Goal: Check status: Check status

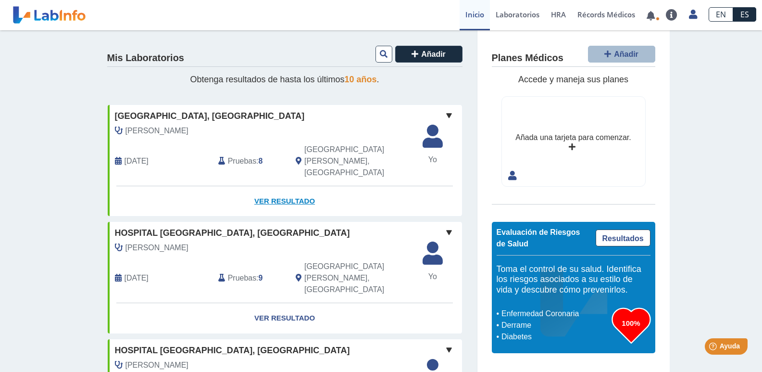
click at [279, 186] on link "Ver Resultado" at bounding box center [285, 201] width 355 height 30
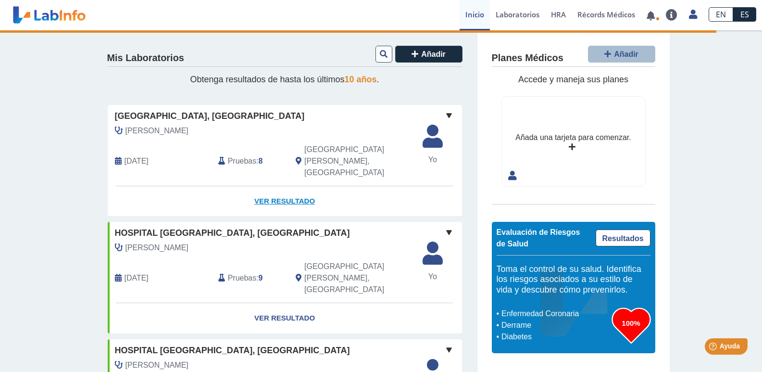
click at [269, 186] on link "Ver Resultado" at bounding box center [285, 201] width 355 height 30
click at [286, 186] on link "Ver Resultado" at bounding box center [285, 201] width 355 height 30
click at [515, 14] on link "Laboratorios" at bounding box center [517, 15] width 55 height 30
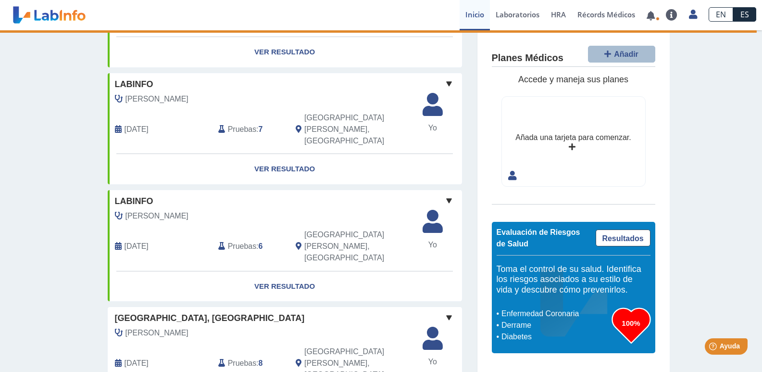
scroll to position [385, 0]
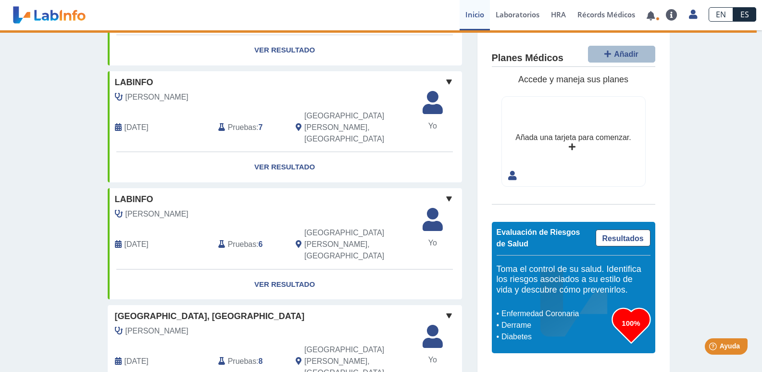
click at [242, 356] on span "Pruebas" at bounding box center [242, 362] width 28 height 12
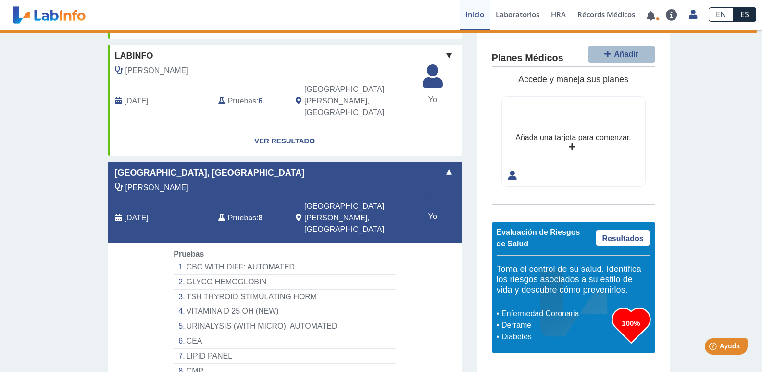
scroll to position [529, 0]
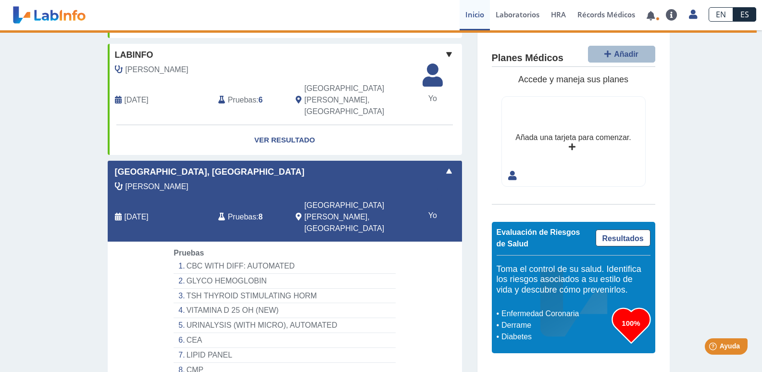
click at [190, 333] on li "CEA" at bounding box center [285, 340] width 222 height 15
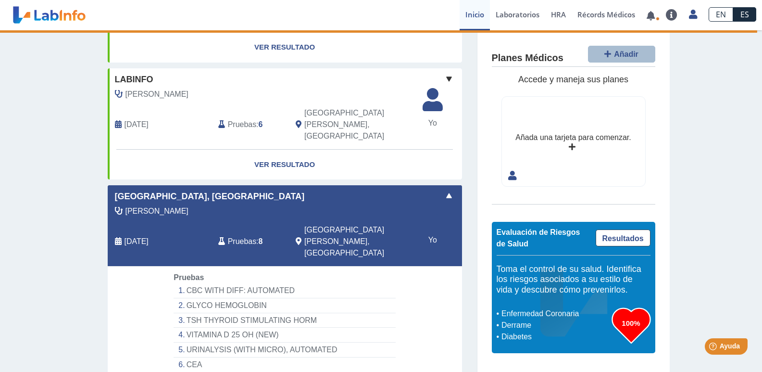
scroll to position [481, 0]
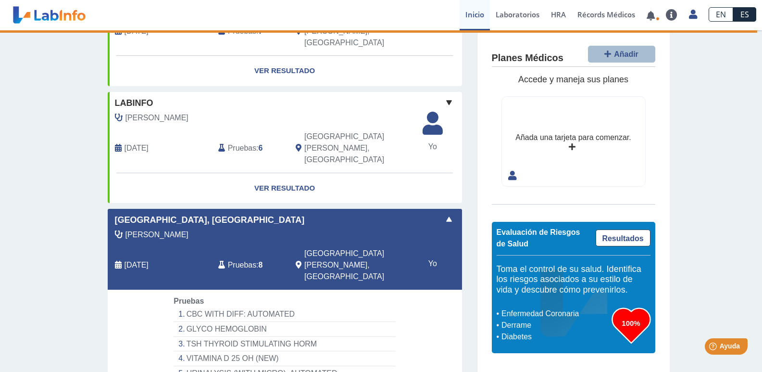
click at [134, 142] on span "[DATE]" at bounding box center [137, 148] width 24 height 12
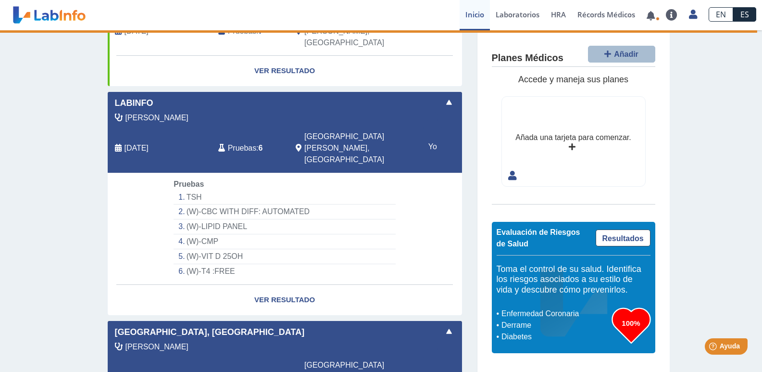
click at [134, 142] on span "[DATE]" at bounding box center [137, 148] width 24 height 12
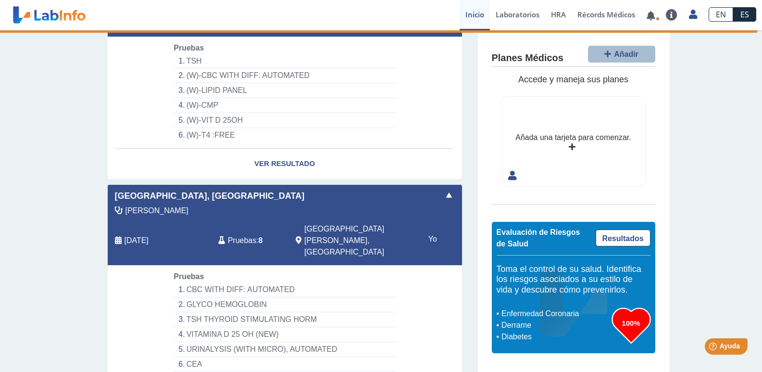
scroll to position [625, 0]
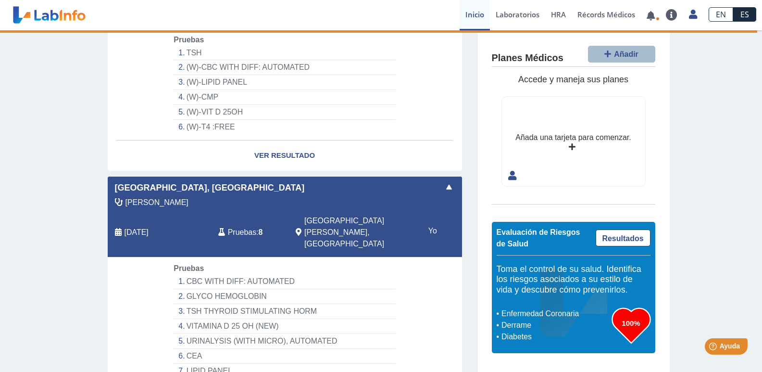
click at [444, 181] on span at bounding box center [450, 187] width 12 height 12
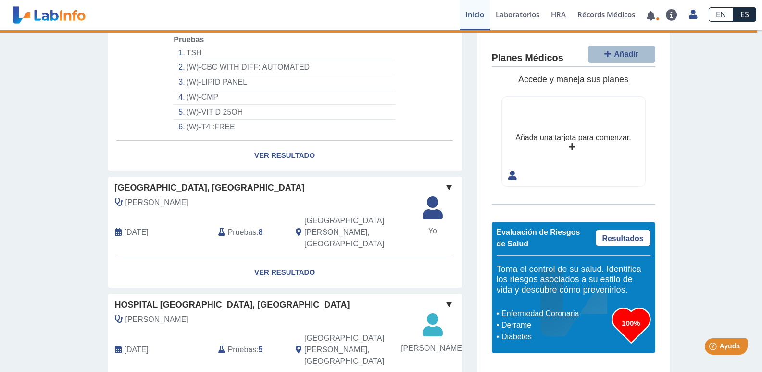
click at [446, 181] on span at bounding box center [450, 187] width 12 height 12
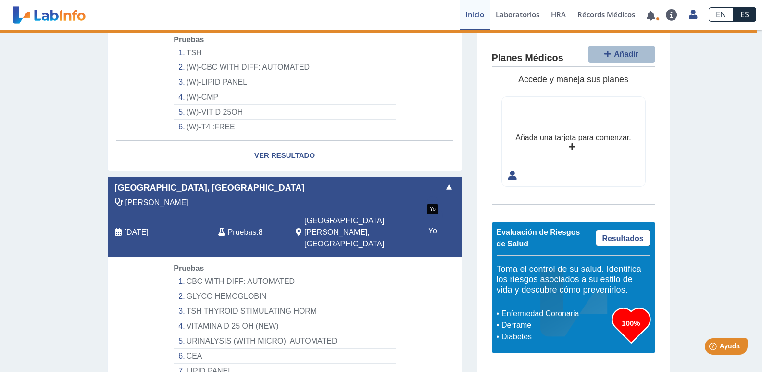
click at [429, 225] on span "Yo" at bounding box center [433, 231] width 32 height 12
click at [244, 227] on span "Pruebas" at bounding box center [242, 233] width 28 height 12
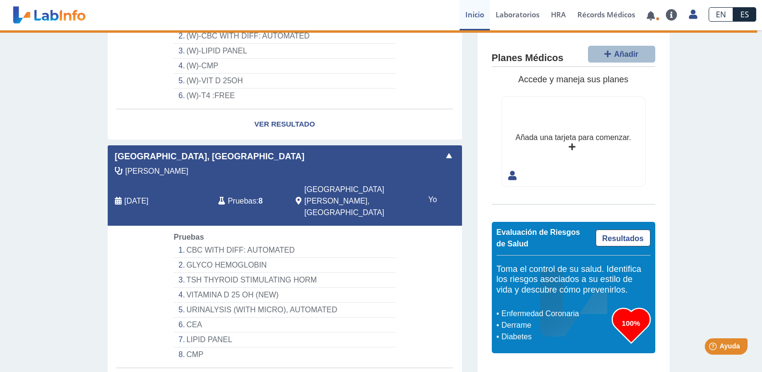
scroll to position [673, 0]
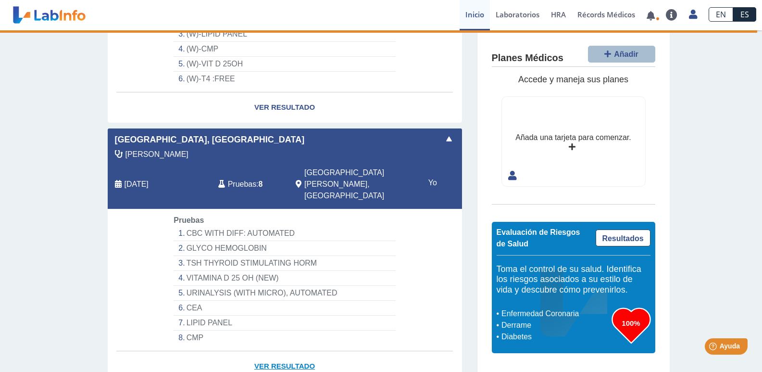
click at [276, 351] on link "Ver Resultado" at bounding box center [285, 366] width 355 height 30
click at [260, 351] on link "Ver Resultado" at bounding box center [285, 366] width 355 height 30
select select "***"
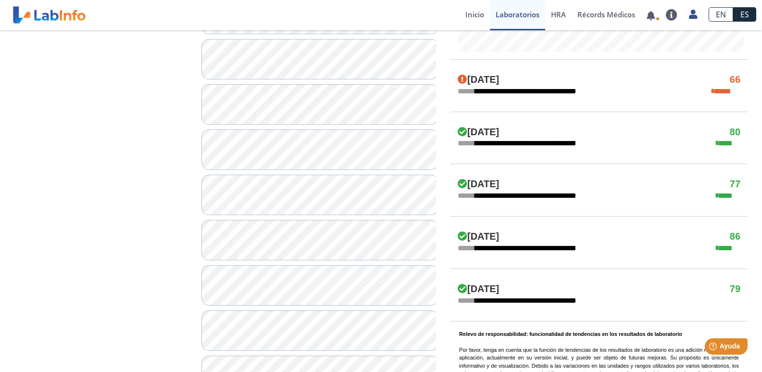
scroll to position [446, 0]
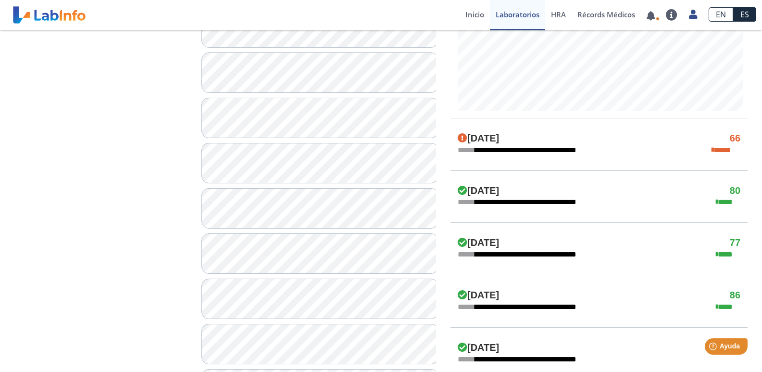
click at [499, 138] on h4 "[DATE]" at bounding box center [478, 139] width 41 height 12
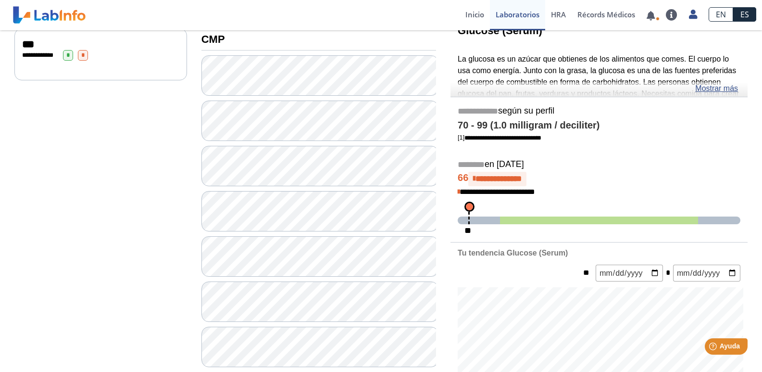
scroll to position [109, 0]
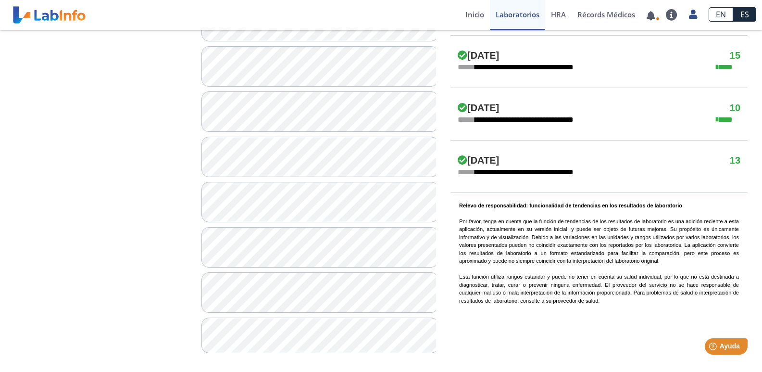
scroll to position [638, 0]
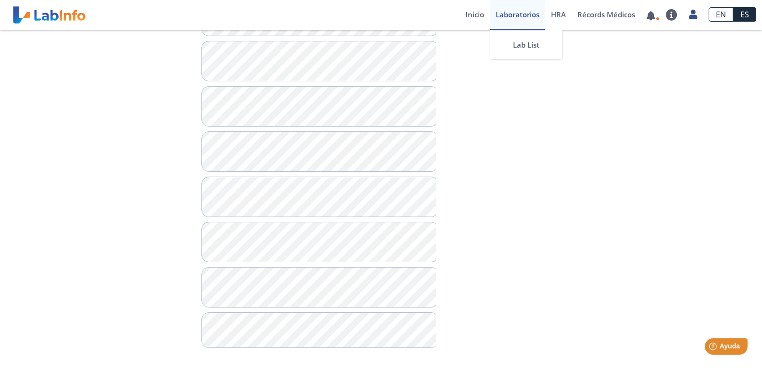
click at [523, 15] on link "Laboratorios" at bounding box center [517, 15] width 55 height 30
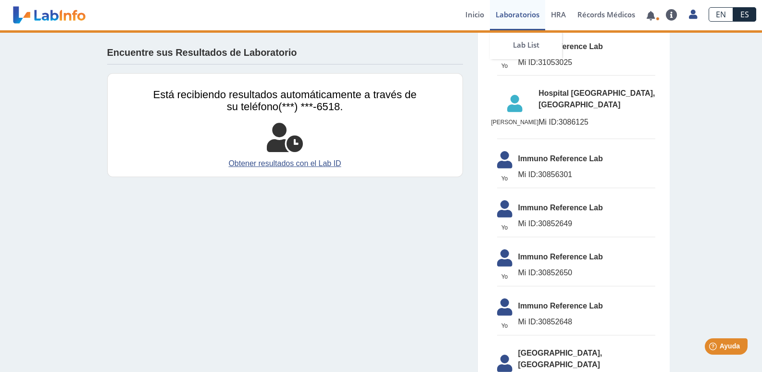
scroll to position [610, 0]
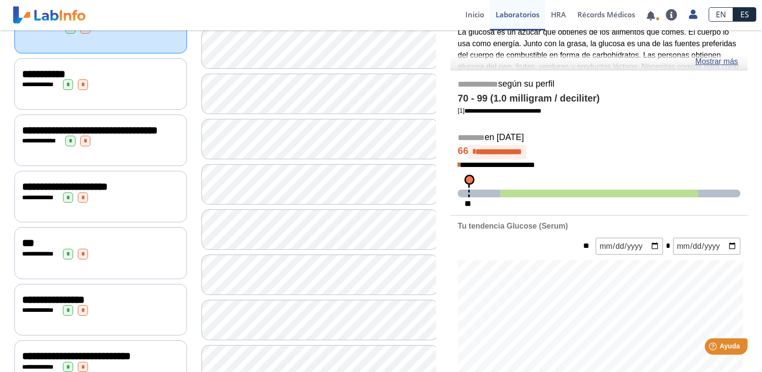
scroll to position [157, 0]
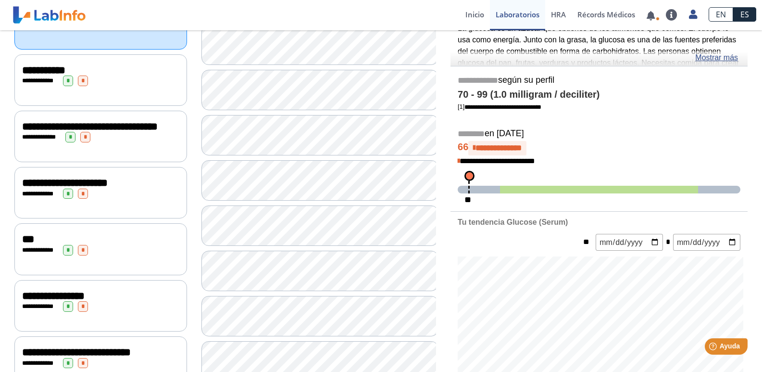
click at [25, 240] on span "***" at bounding box center [28, 239] width 12 height 11
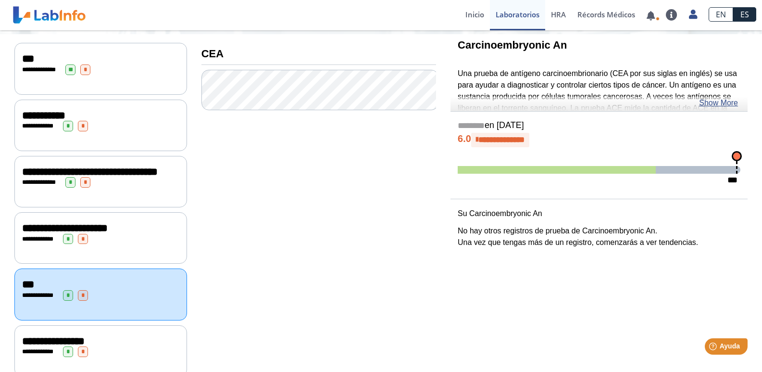
scroll to position [61, 0]
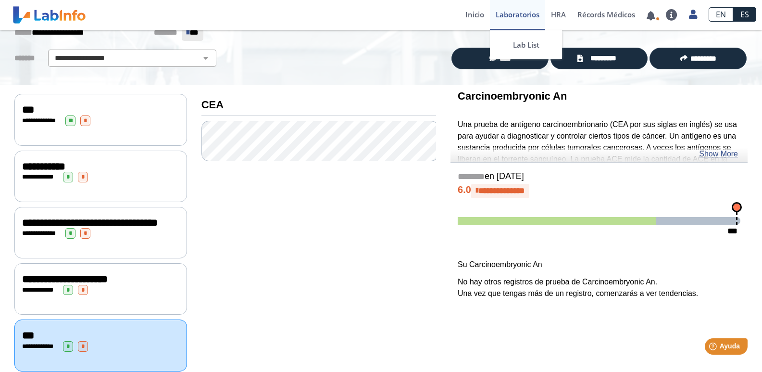
click at [512, 11] on link "Laboratorios" at bounding box center [517, 15] width 55 height 30
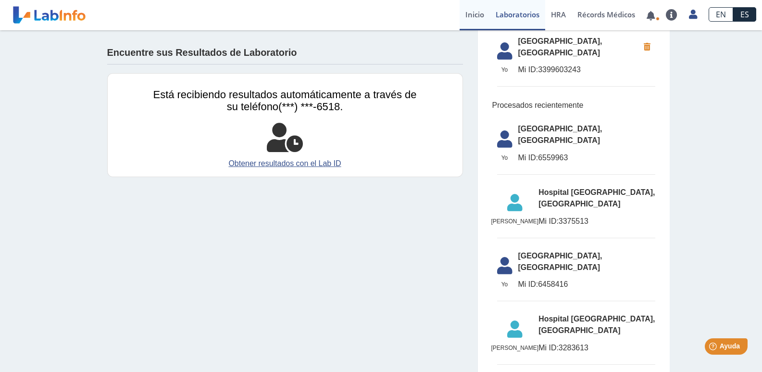
click at [465, 13] on link "Inicio" at bounding box center [475, 15] width 30 height 30
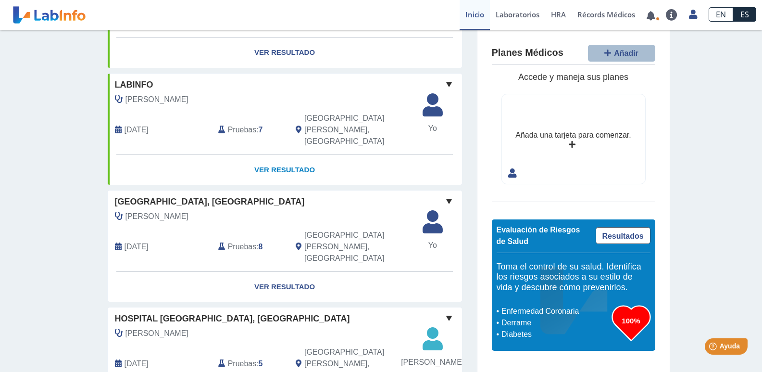
scroll to position [385, 0]
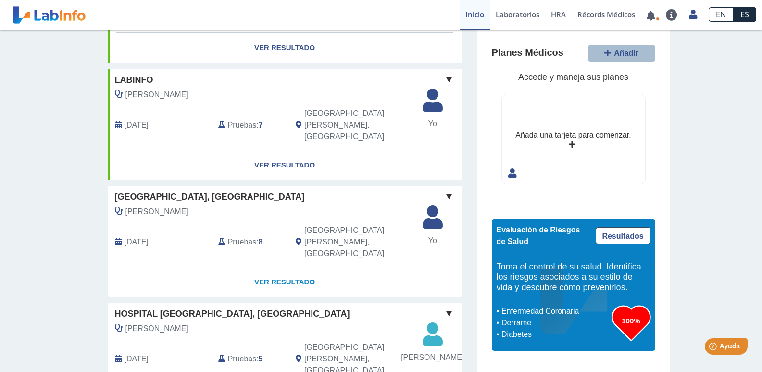
click at [268, 267] on link "Ver Resultado" at bounding box center [285, 282] width 355 height 30
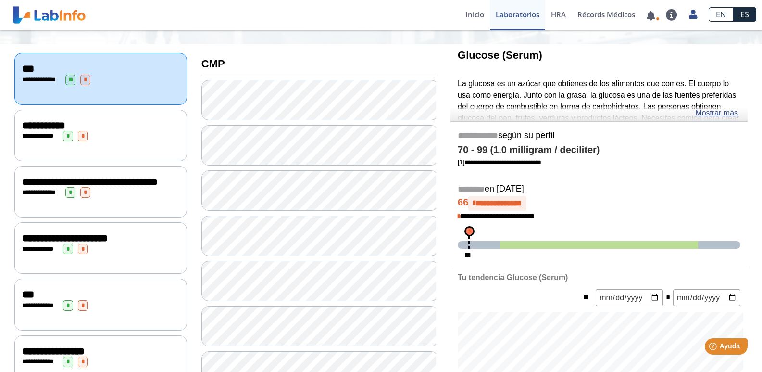
scroll to position [96, 0]
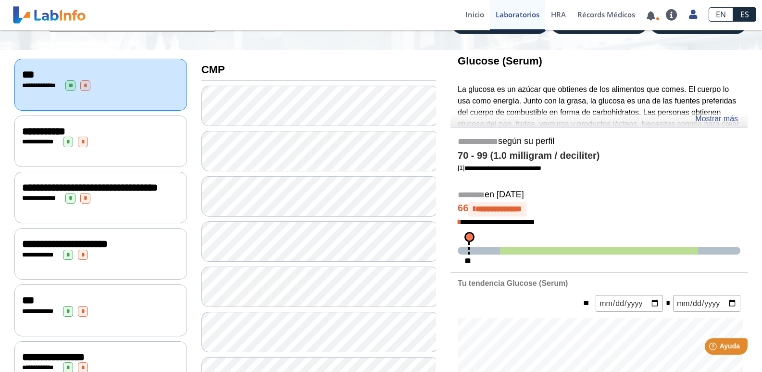
click at [26, 305] on span "***" at bounding box center [28, 300] width 12 height 11
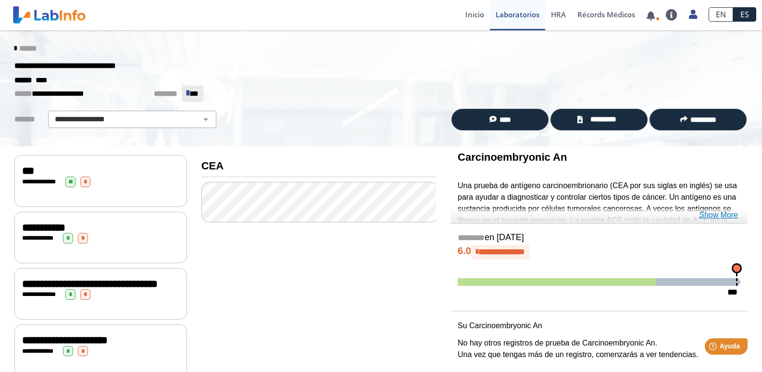
click at [713, 214] on link "Show More" at bounding box center [718, 215] width 39 height 12
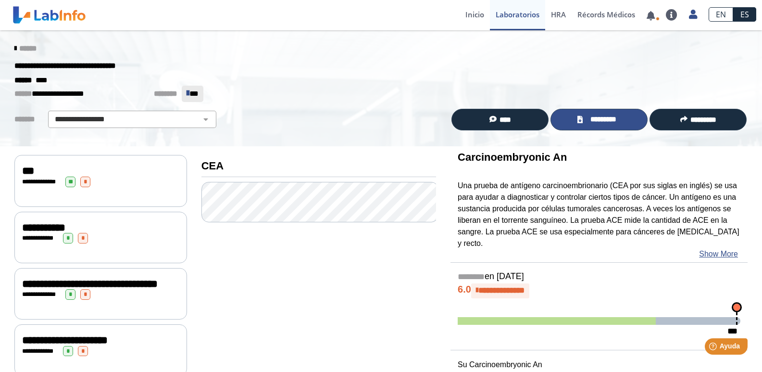
click at [606, 124] on span "*********" at bounding box center [603, 119] width 35 height 11
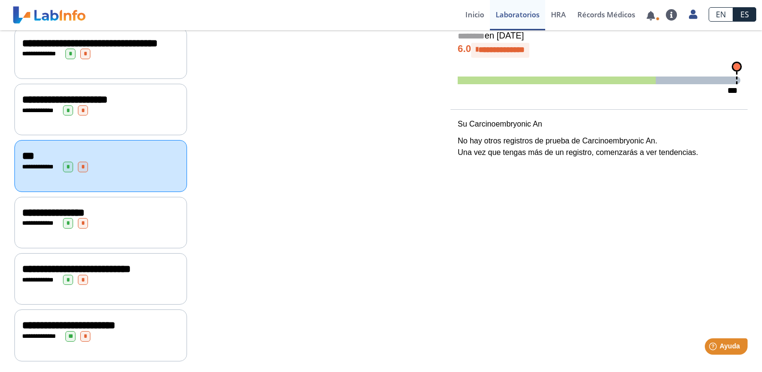
scroll to position [263, 0]
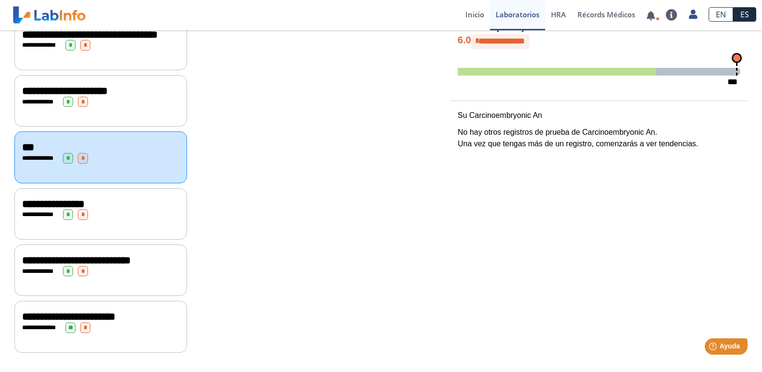
click at [48, 259] on div "**********" at bounding box center [100, 260] width 157 height 12
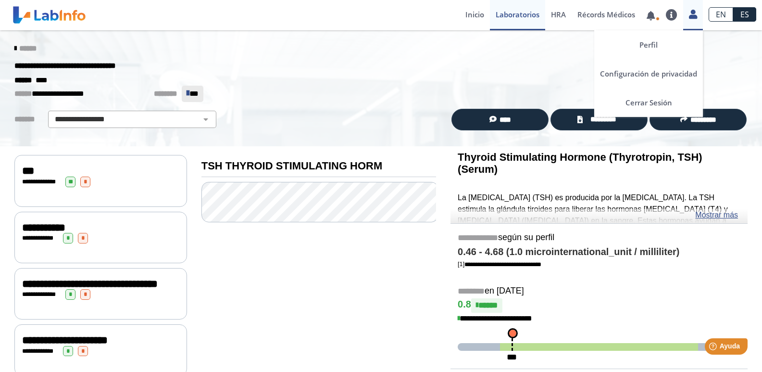
click at [698, 16] on link at bounding box center [694, 13] width 20 height 13
click at [685, 97] on link "Cerrar Sesión" at bounding box center [649, 102] width 109 height 29
